Goal: Check status: Check status

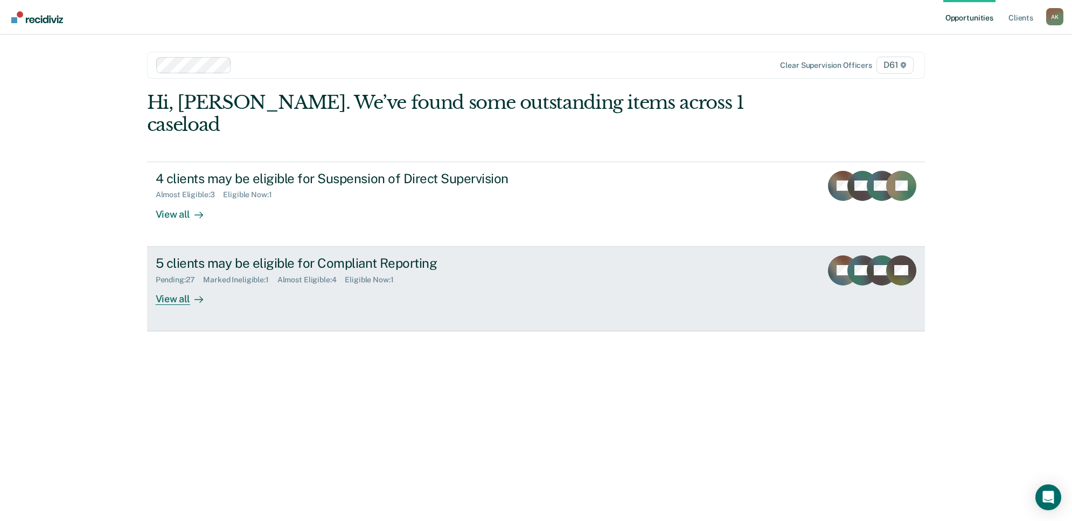
click at [189, 284] on div "View all" at bounding box center [186, 294] width 60 height 21
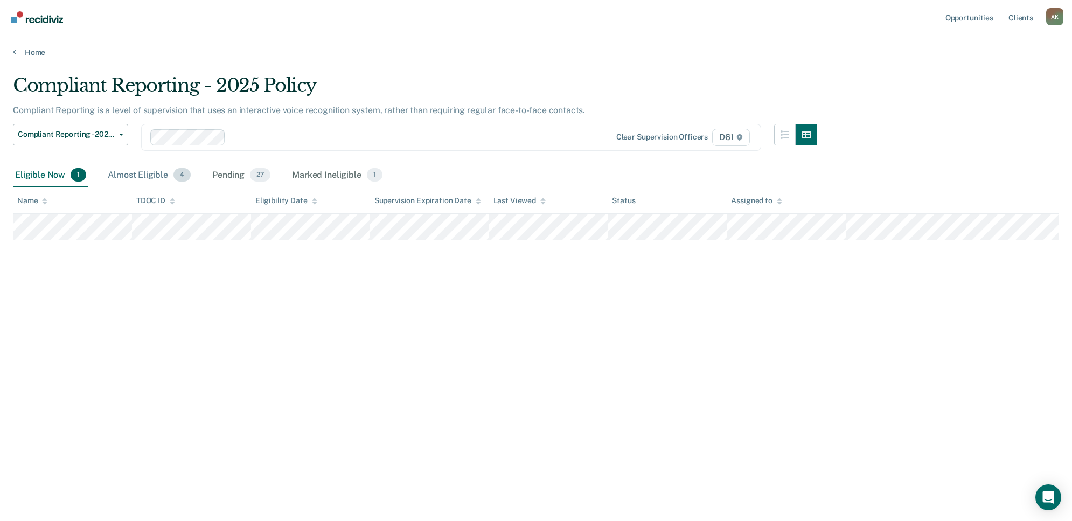
click at [150, 175] on div "Almost Eligible 4" at bounding box center [149, 176] width 87 height 24
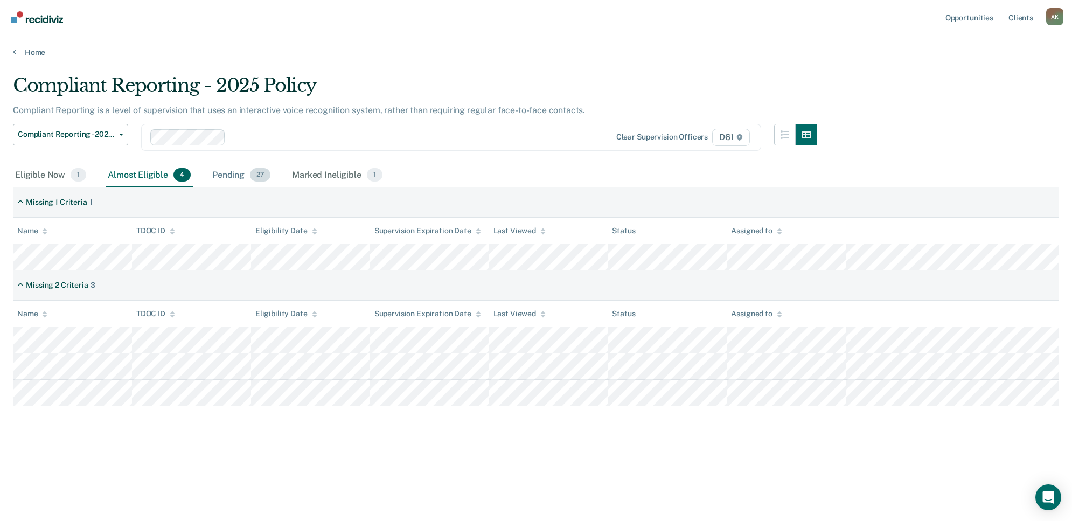
click at [234, 175] on div "Pending 27" at bounding box center [241, 176] width 62 height 24
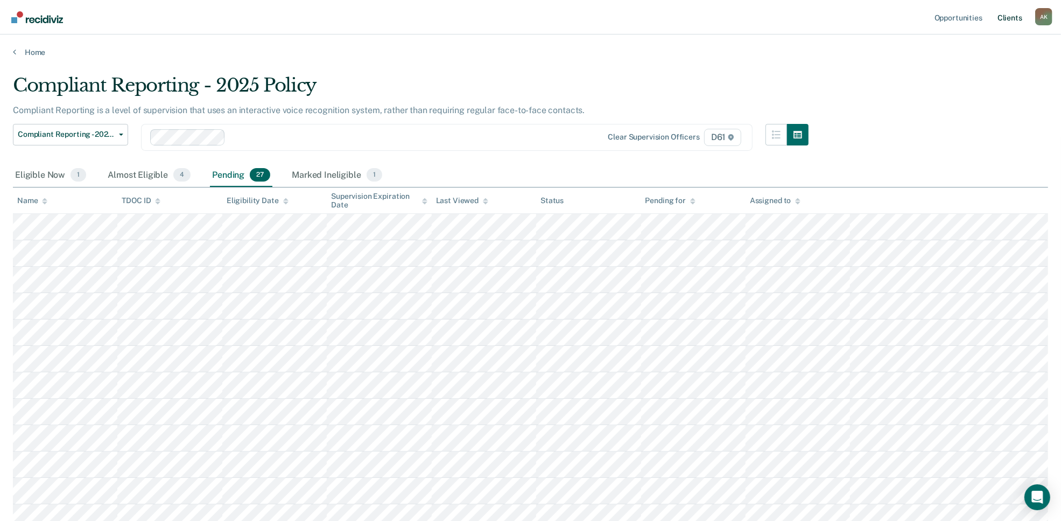
click at [1018, 17] on link "Client s" at bounding box center [1010, 17] width 29 height 34
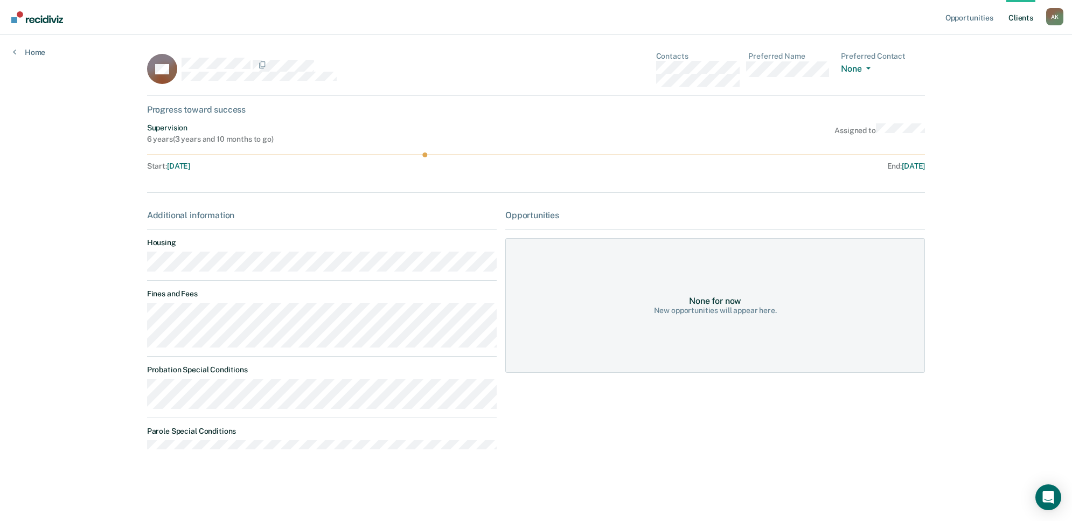
click at [423, 155] on circle at bounding box center [424, 154] width 5 height 5
click at [17, 48] on link "Home" at bounding box center [29, 52] width 32 height 10
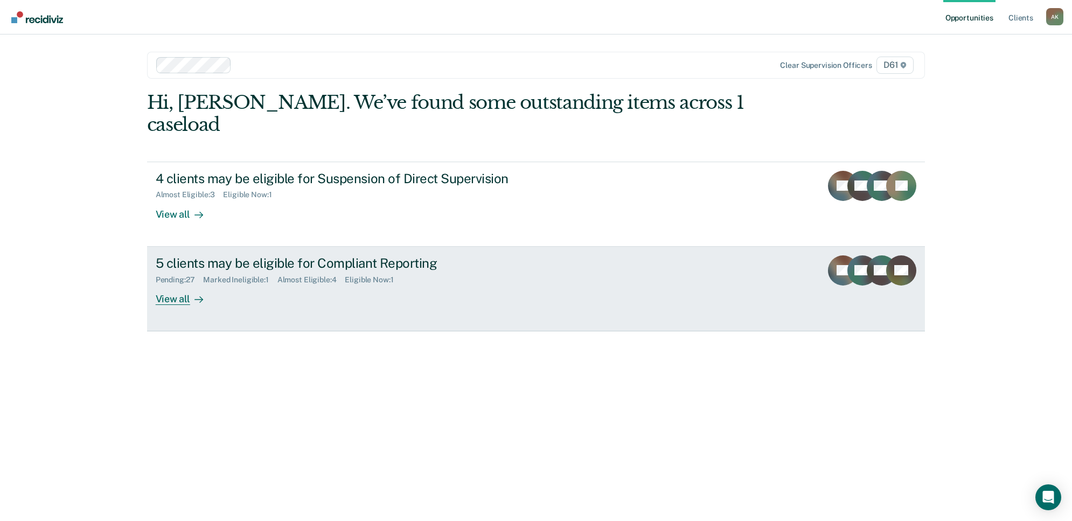
click at [357, 255] on div "5 clients may be eligible for Compliant Reporting" at bounding box center [345, 263] width 378 height 16
